Goal: Information Seeking & Learning: Compare options

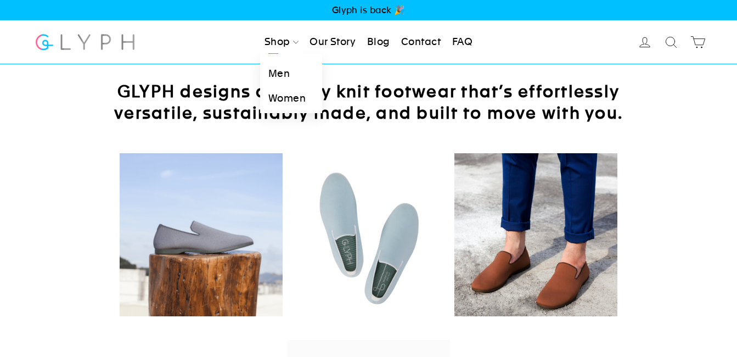
click at [282, 70] on link "Men" at bounding box center [291, 73] width 62 height 25
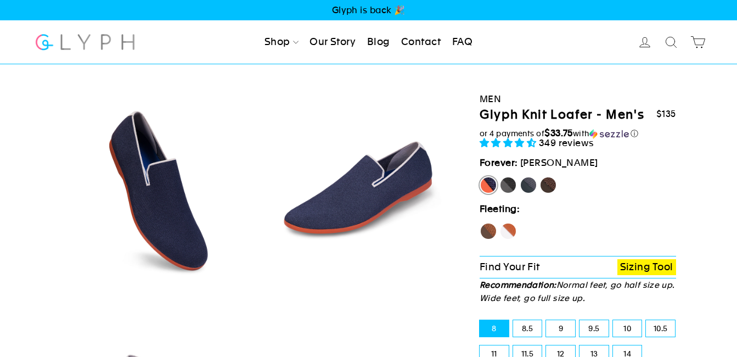
select select "highest-rating"
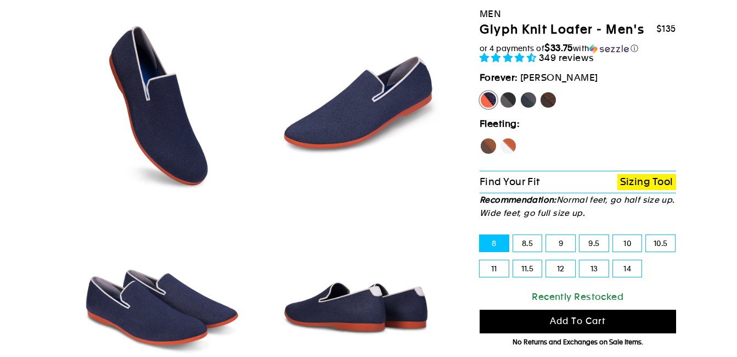
scroll to position [110, 0]
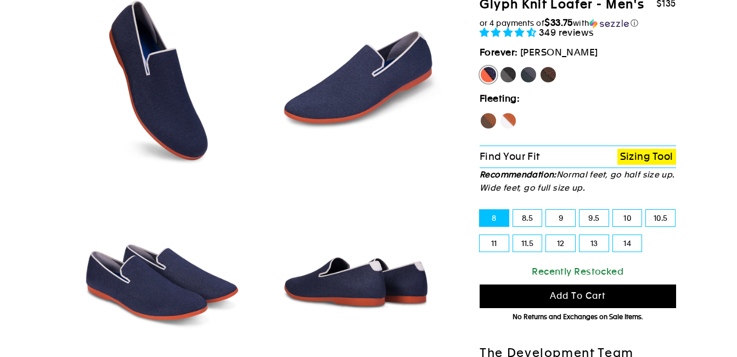
click at [548, 71] on label "Mustang" at bounding box center [549, 75] width 18 height 18
click at [540, 66] on input "Mustang" at bounding box center [540, 66] width 1 height 1
radio input "true"
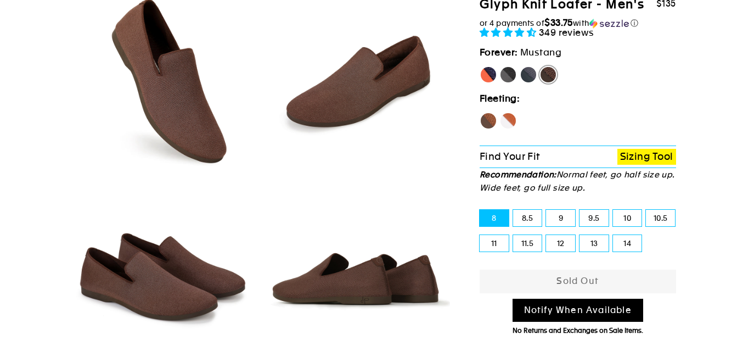
click at [530, 239] on label "11.5" at bounding box center [527, 243] width 29 height 16
click at [514, 235] on input "11.5" at bounding box center [513, 235] width 1 height 1
radio input "true"
click at [487, 114] on label "Hawk" at bounding box center [489, 121] width 18 height 18
click at [480, 113] on input "Hawk" at bounding box center [480, 112] width 1 height 1
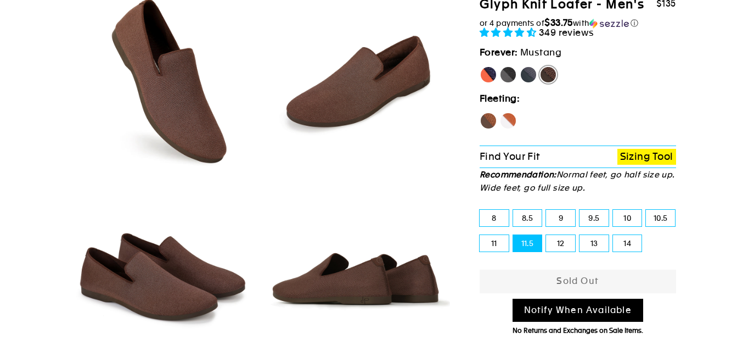
radio input "true"
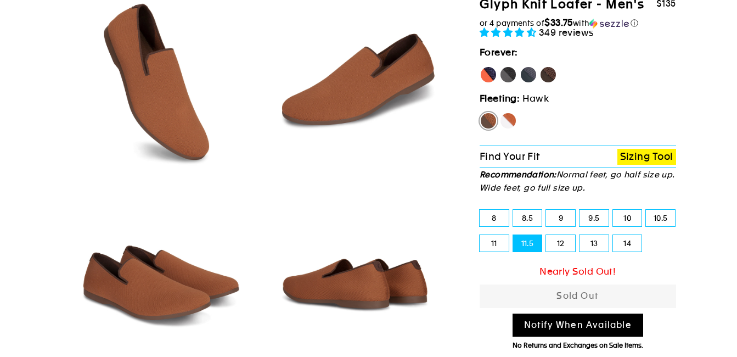
click at [507, 117] on label "Fox" at bounding box center [509, 121] width 18 height 18
click at [500, 113] on input "Fox" at bounding box center [500, 112] width 1 height 1
radio input "true"
